Goal: Find specific page/section: Find specific page/section

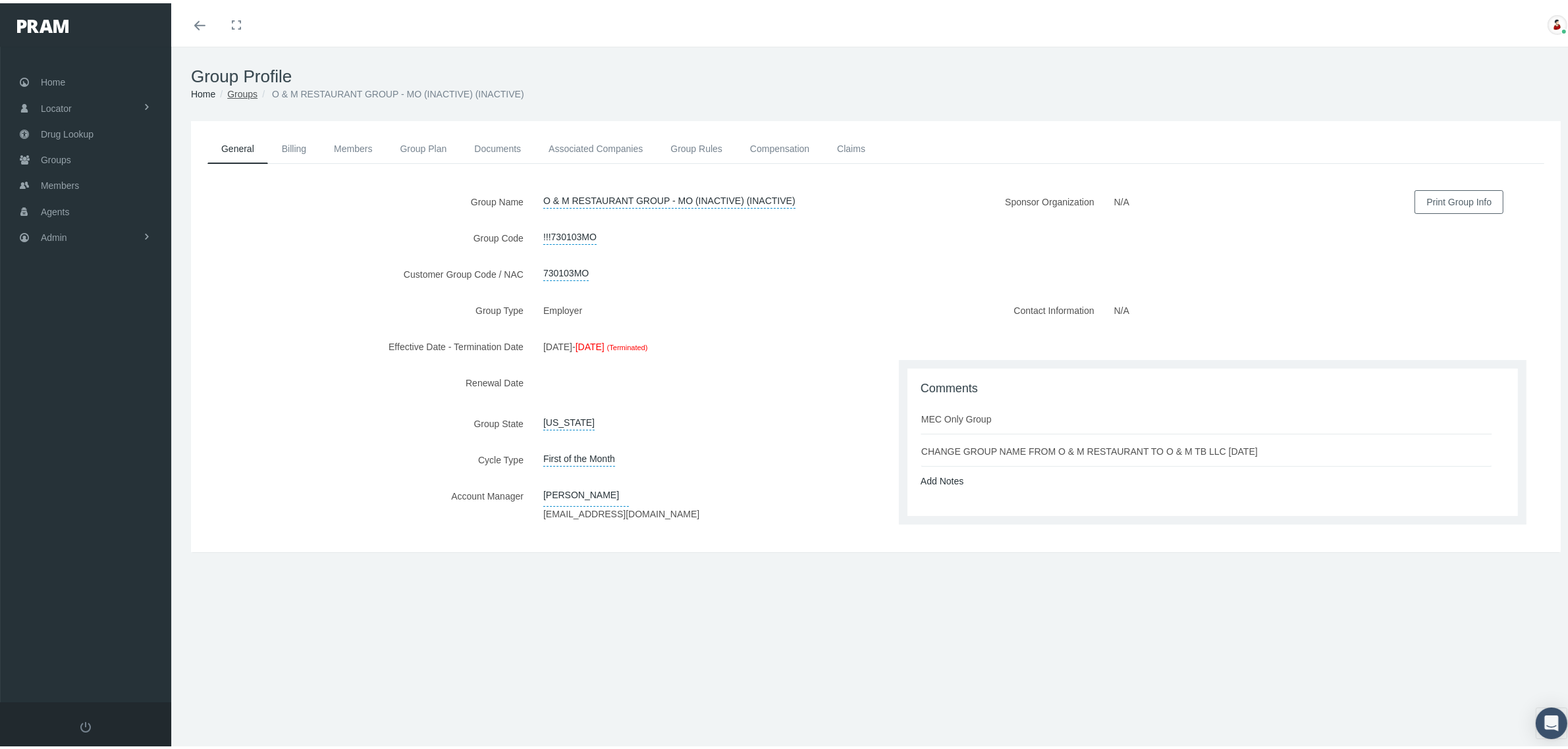
click at [244, 91] on link "Groups" at bounding box center [243, 91] width 30 height 11
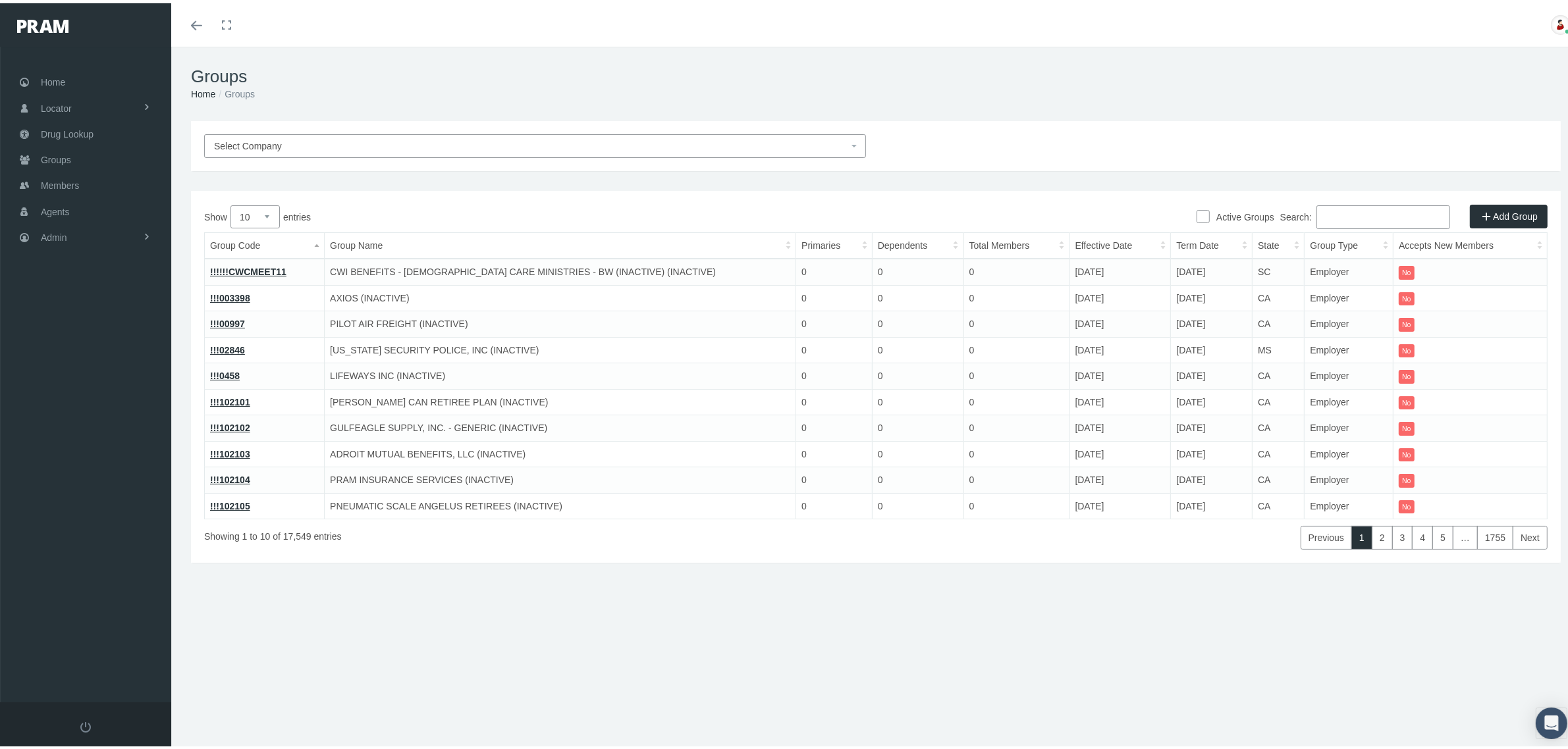
click at [1345, 212] on input "Search:" at bounding box center [1383, 214] width 134 height 24
paste input "O & M RESTAURANT GROUP - MO (INACTIVE) (INACTIVE)"
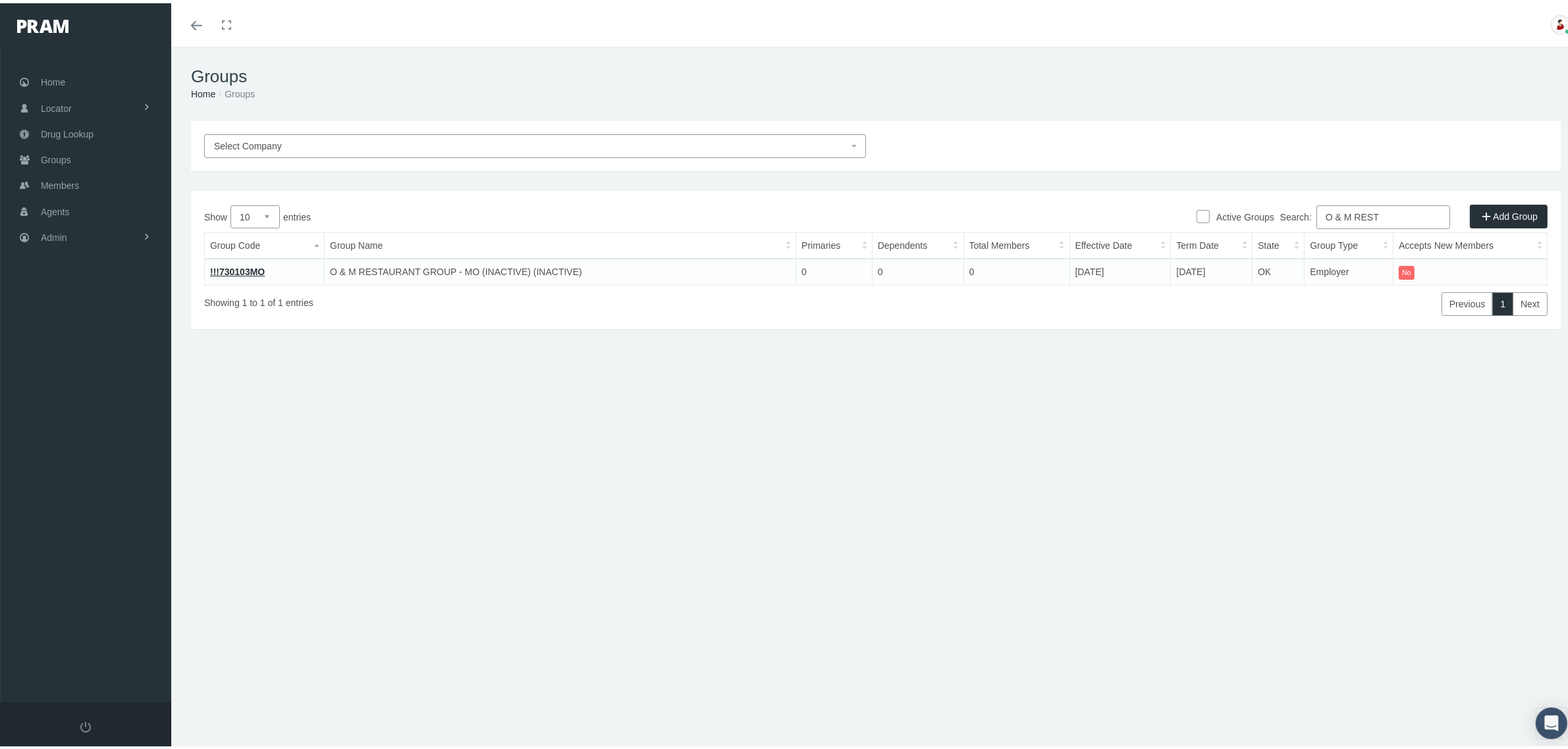
click at [1369, 209] on input "O & M REST" at bounding box center [1383, 214] width 134 height 24
paste input "730103MO"
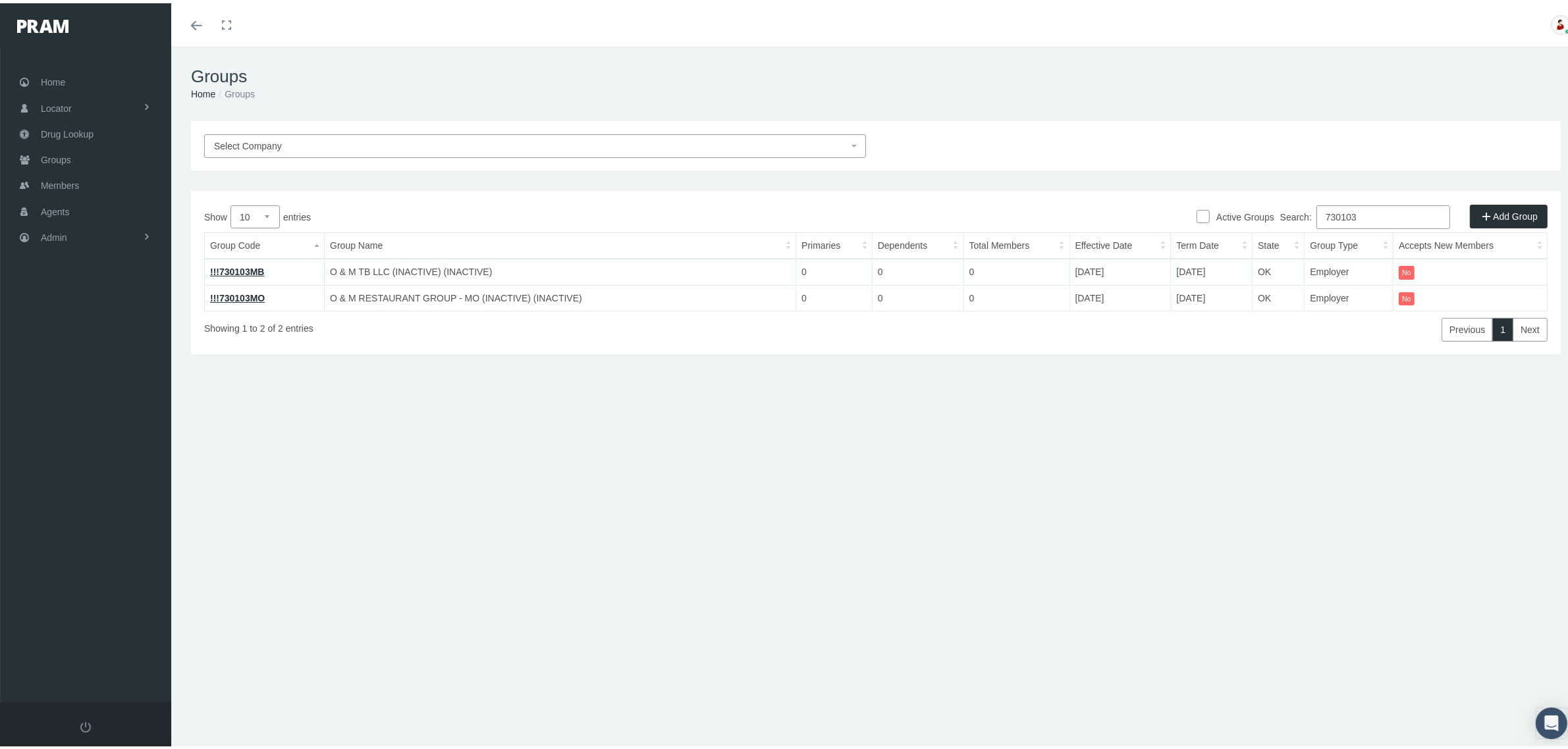
type input "730103"
